Goal: Information Seeking & Learning: Learn about a topic

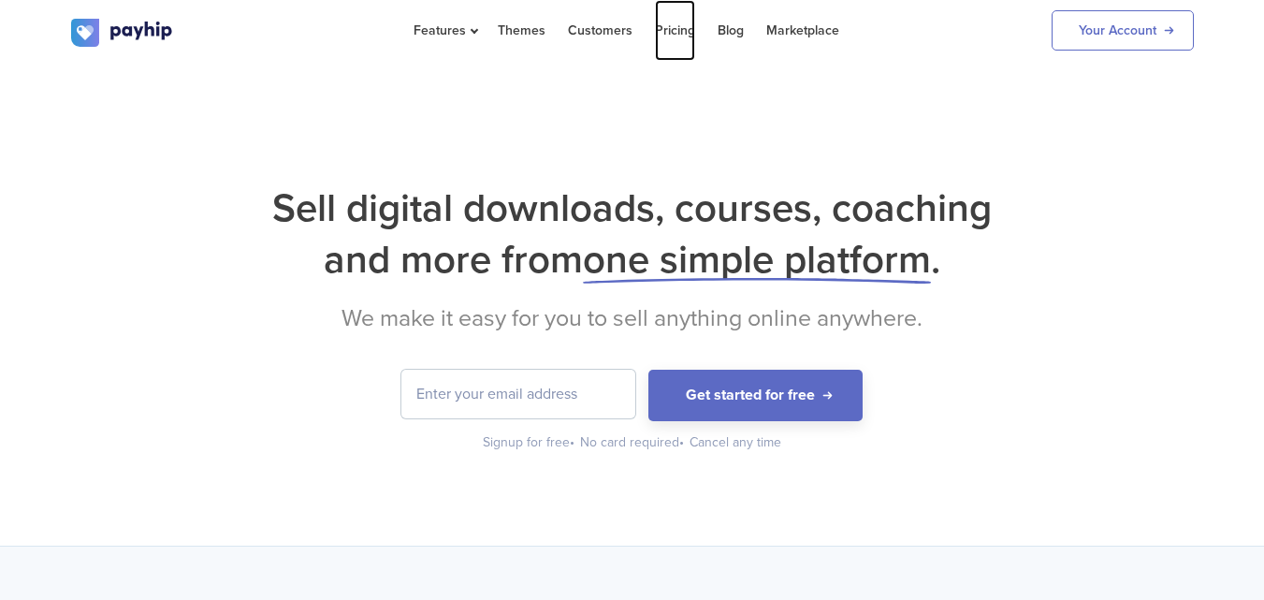
click at [662, 32] on link "Pricing" at bounding box center [675, 30] width 40 height 61
